Goal: Transaction & Acquisition: Purchase product/service

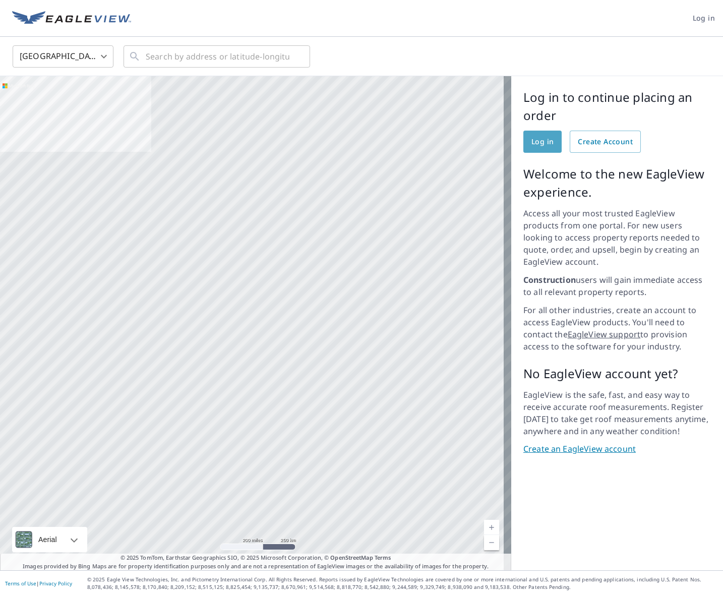
click at [537, 147] on span "Log in" at bounding box center [543, 142] width 22 height 13
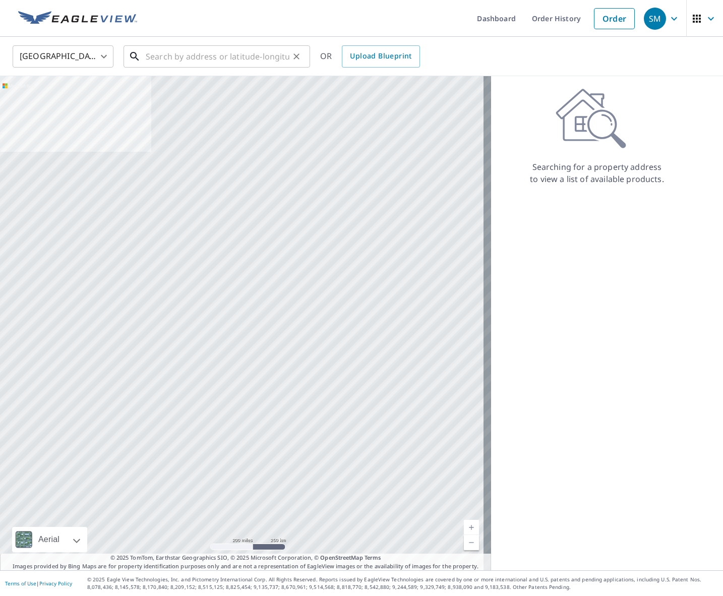
click at [239, 55] on input "text" at bounding box center [218, 56] width 144 height 28
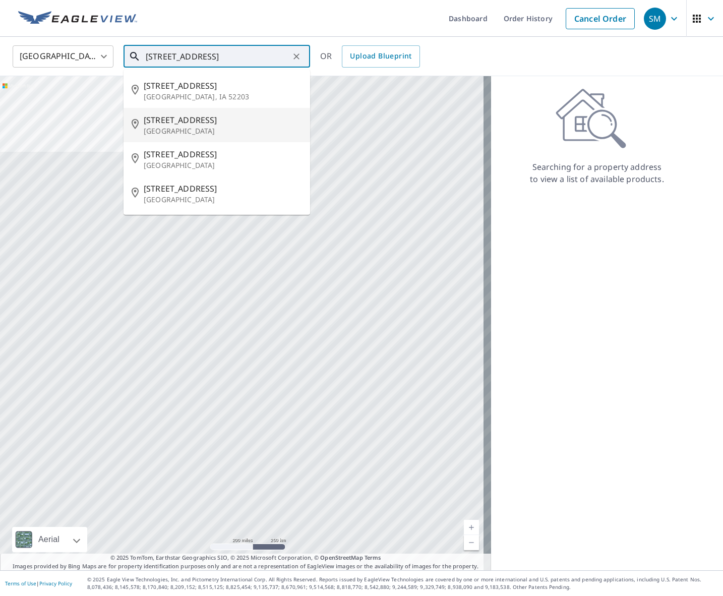
click at [217, 132] on p "Nashville, TN 37209" at bounding box center [223, 131] width 158 height 10
type input "708 47th Ave N Nashville, TN 37209"
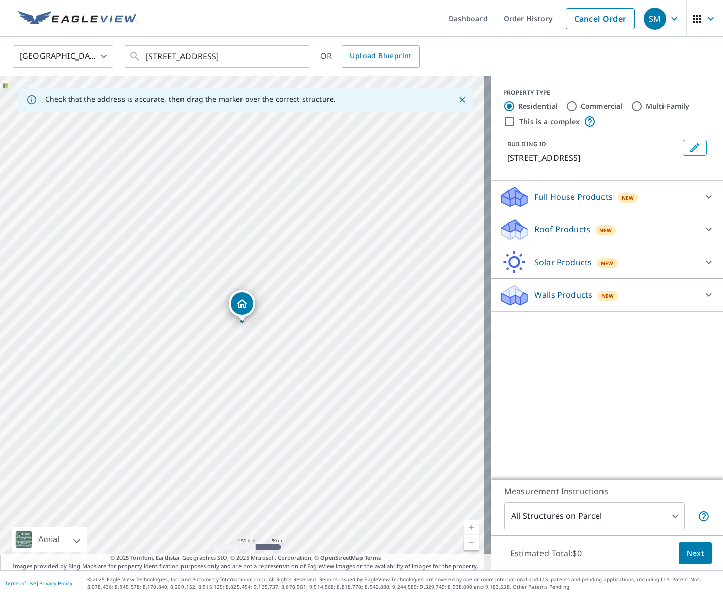
click at [639, 292] on div "Walls Products New" at bounding box center [598, 295] width 198 height 24
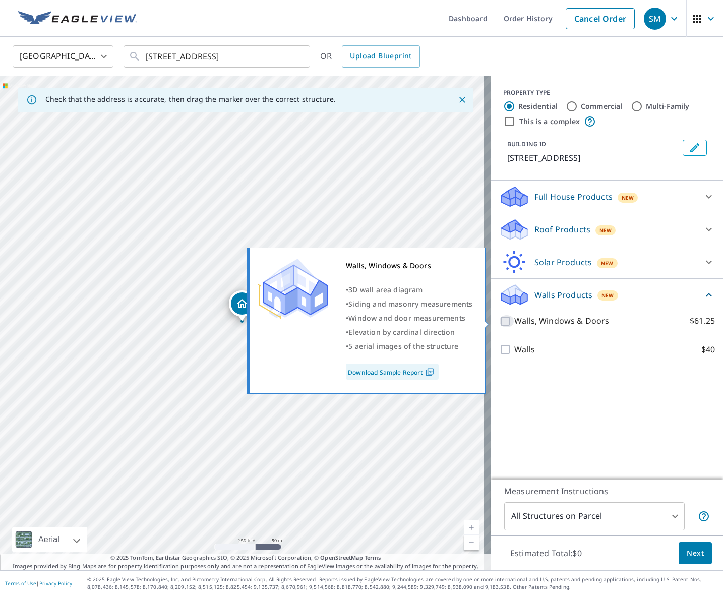
click at [502, 320] on input "Walls, Windows & Doors $61.25" at bounding box center [506, 321] width 15 height 12
checkbox input "true"
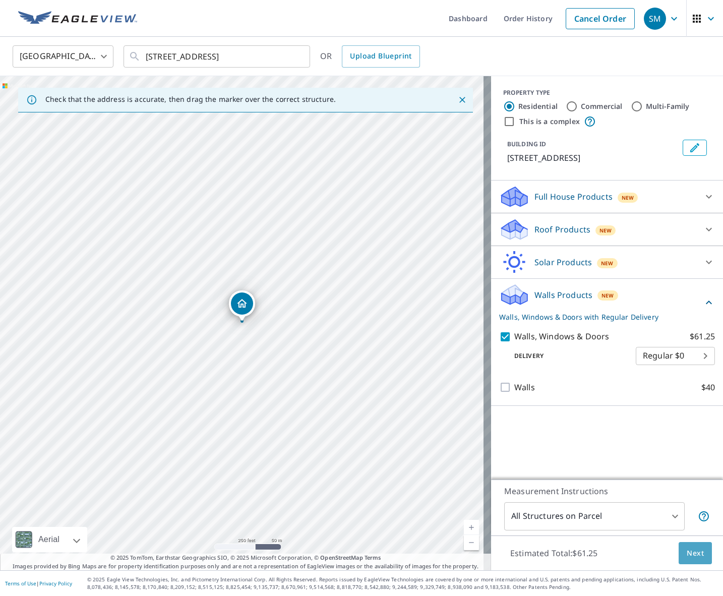
click at [687, 548] on span "Next" at bounding box center [695, 553] width 17 height 13
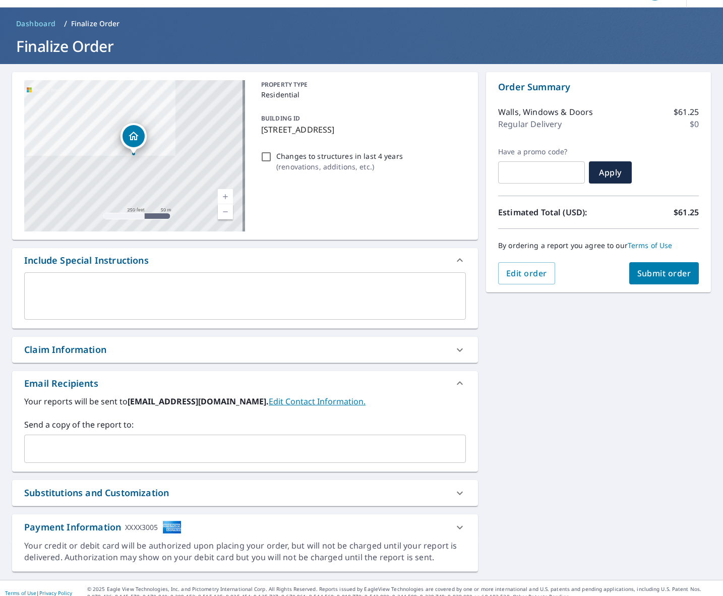
scroll to position [39, 0]
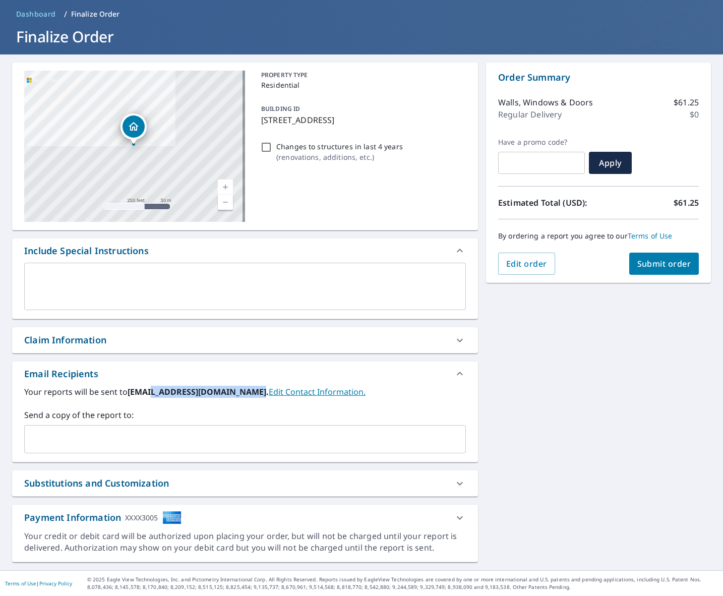
drag, startPoint x: 155, startPoint y: 391, endPoint x: 251, endPoint y: 393, distance: 95.9
click at [251, 393] on b "smery@heritagebuildersnj.com." at bounding box center [198, 391] width 141 height 11
copy b "@heritagebuildersnj.com"
click at [147, 450] on div "​" at bounding box center [245, 439] width 442 height 28
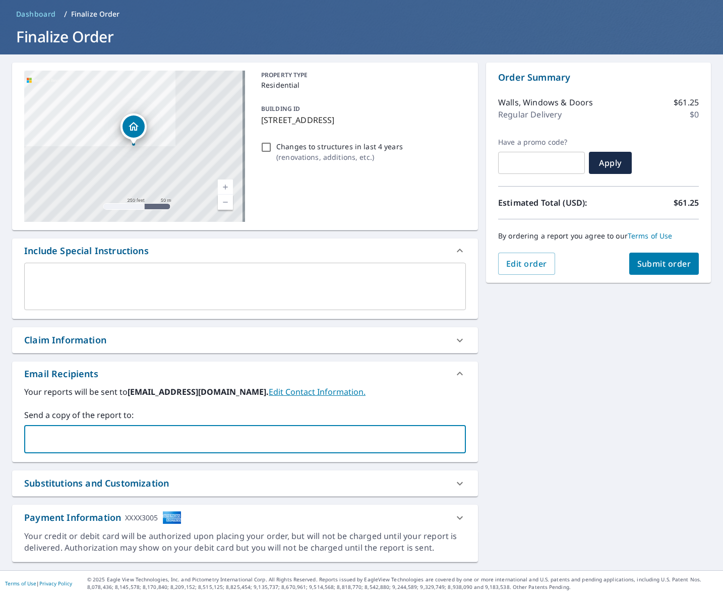
paste input "@heritagebuildersnj.com"
click at [27, 437] on div "@heritagebuildersnj.com ​" at bounding box center [245, 439] width 442 height 28
click at [37, 437] on input "@heritagebuildersnj.com" at bounding box center [238, 439] width 418 height 19
click at [35, 442] on input "@heritagebuildersnj.com" at bounding box center [238, 439] width 418 height 19
type input "[PERSON_NAME][EMAIL_ADDRESS][DOMAIN_NAME]"
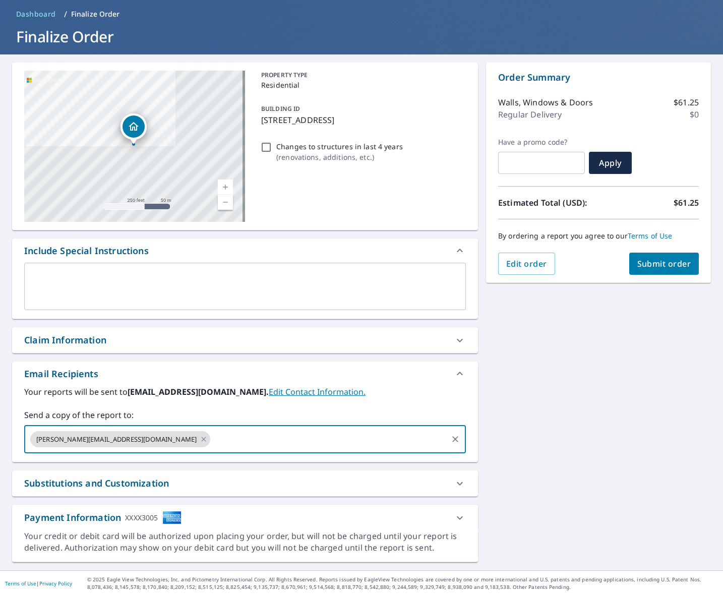
paste input "@heritagebuildersnj.com"
click at [212, 443] on input "@heritagebuildersnj.com" at bounding box center [329, 439] width 235 height 19
type input "[PERSON_NAME][EMAIL_ADDRESS][DOMAIN_NAME]"
paste input "@heritagebuildersnj.com"
click at [395, 441] on input "@heritagebuildersnj.com" at bounding box center [420, 439] width 51 height 19
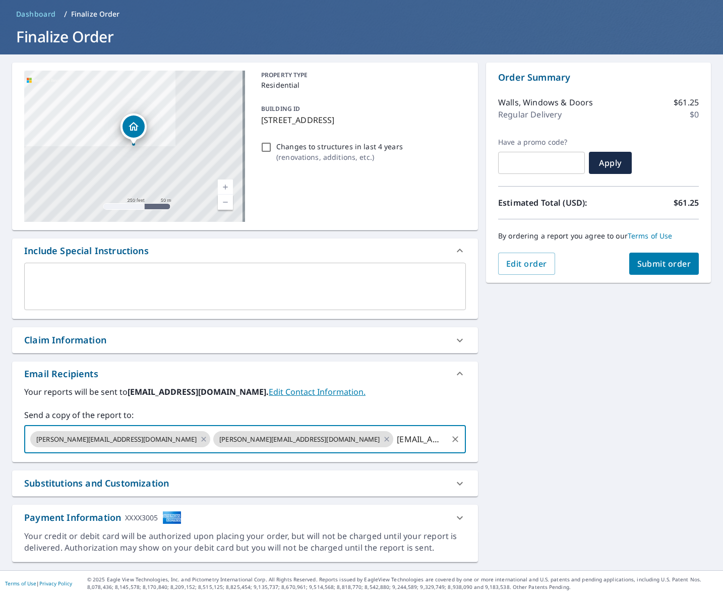
type input "[PERSON_NAME][EMAIL_ADDRESS][DOMAIN_NAME]"
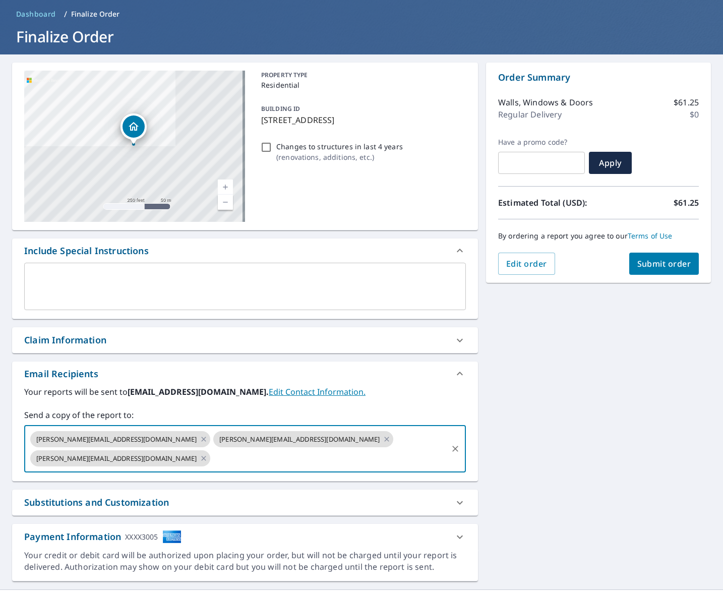
paste input "@heritagebuildersnj.com"
drag, startPoint x: 404, startPoint y: 441, endPoint x: 378, endPoint y: 443, distance: 25.3
click at [378, 443] on div "katie@heritagebuildersnj.com brendan@heritagebuildersnj.com ryan@heritagebuilde…" at bounding box center [245, 448] width 442 height 47
click at [392, 449] on input "@heritagebuildersnj.com" at bounding box center [329, 458] width 235 height 19
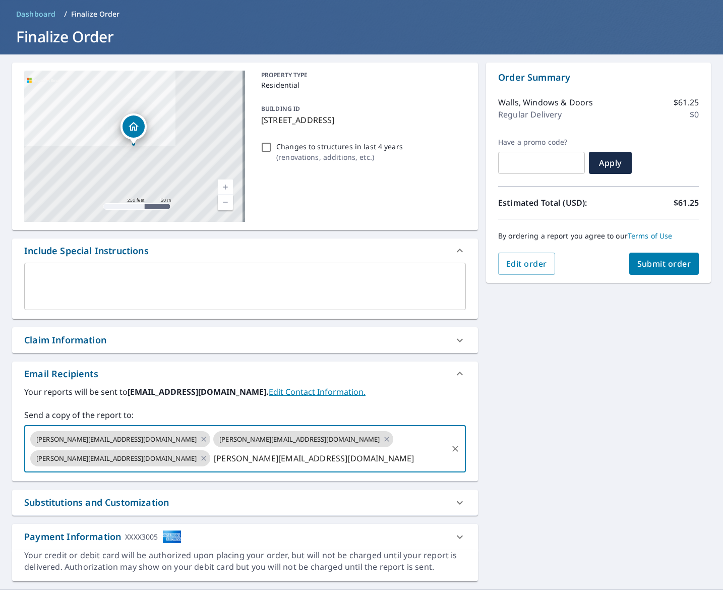
type input "[PERSON_NAME][EMAIL_ADDRESS][DOMAIN_NAME]"
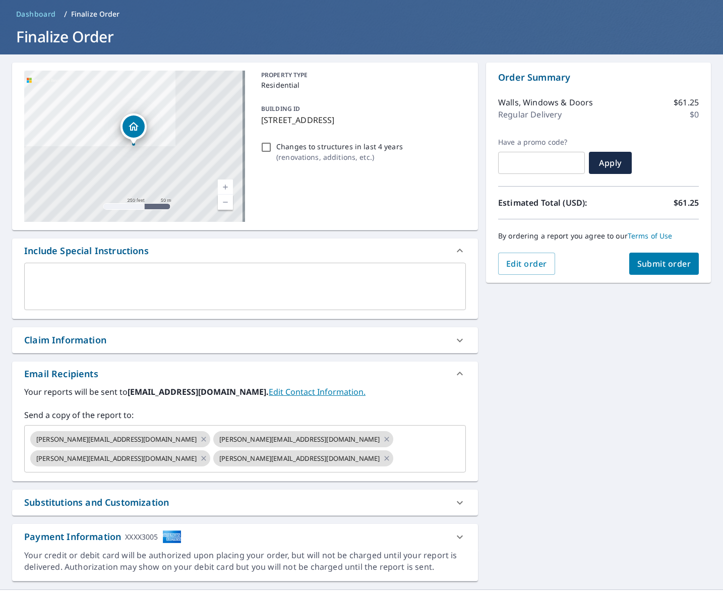
click at [551, 334] on div "708 47th Ave N Nashville, TN 37209 Aerial Road A standard road map Aerial A det…" at bounding box center [361, 321] width 723 height 535
click at [645, 262] on span "Submit order" at bounding box center [665, 263] width 54 height 11
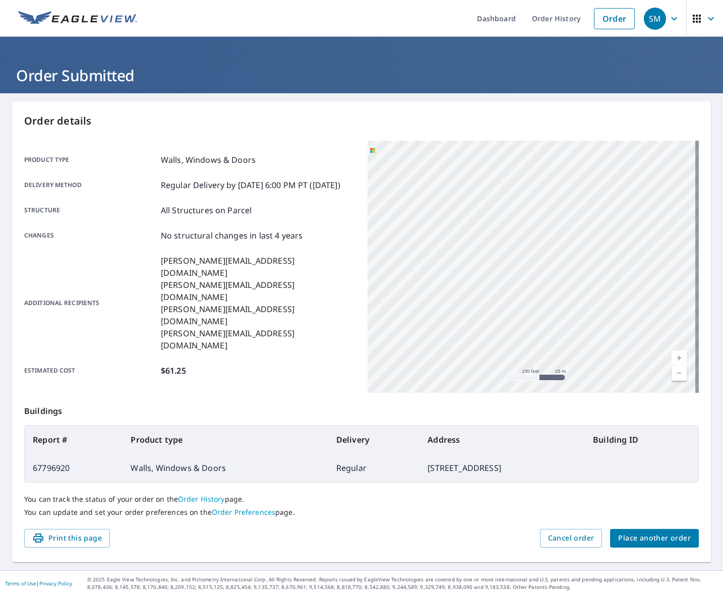
drag, startPoint x: 604, startPoint y: 289, endPoint x: 285, endPoint y: 289, distance: 318.8
click at [285, 290] on div "Product type Walls, Windows & Doors Delivery method Regular Delivery by 10/11/2…" at bounding box center [361, 267] width 675 height 252
